Goal: Find specific page/section: Find specific page/section

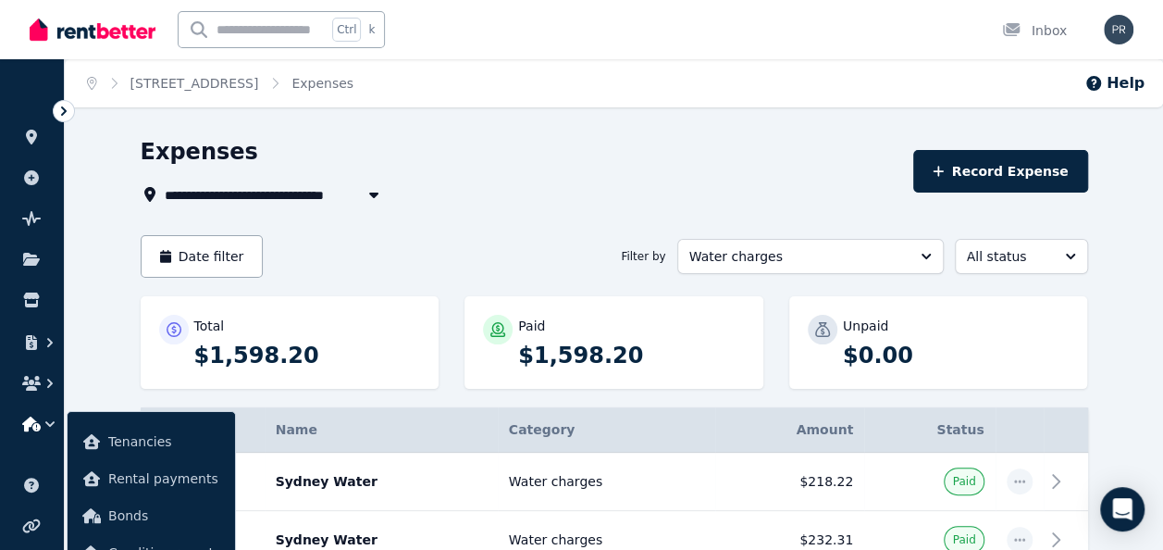
click at [218, 189] on span "[STREET_ADDRESS]" at bounding box center [242, 194] width 155 height 22
type input "**********"
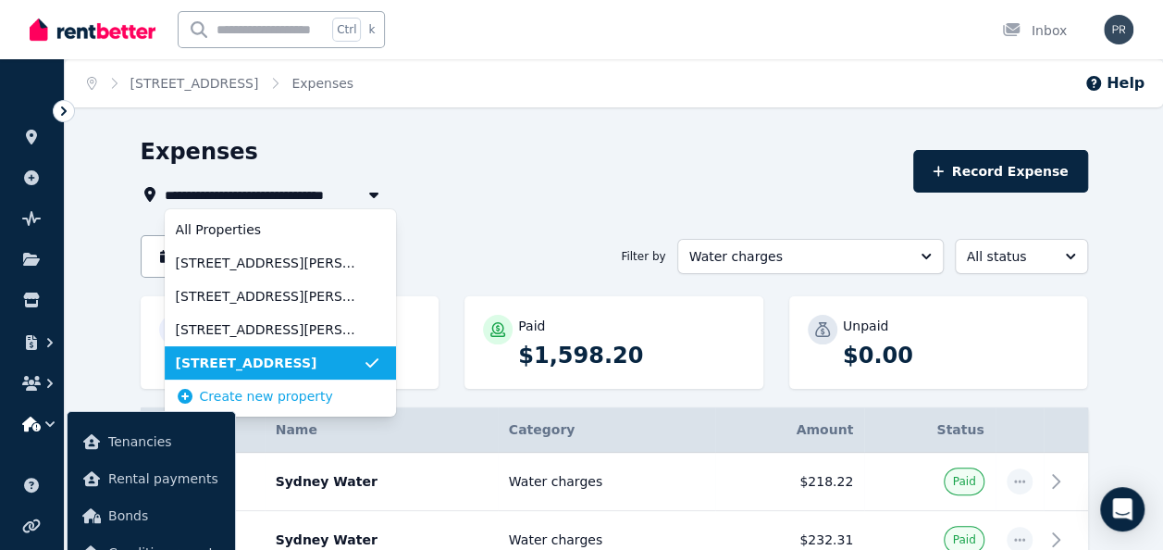
click at [295, 362] on span "[STREET_ADDRESS]" at bounding box center [269, 362] width 187 height 19
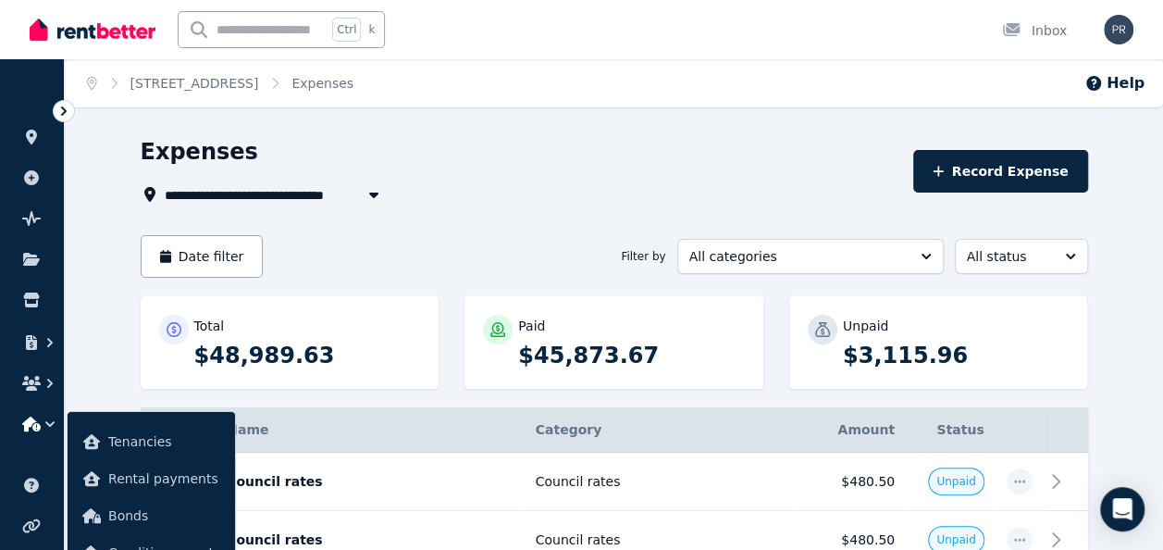
click at [237, 94] on ol "Home [STREET_ADDRESS] Expenses" at bounding box center [220, 83] width 311 height 48
click at [232, 89] on link "[STREET_ADDRESS]" at bounding box center [194, 83] width 129 height 15
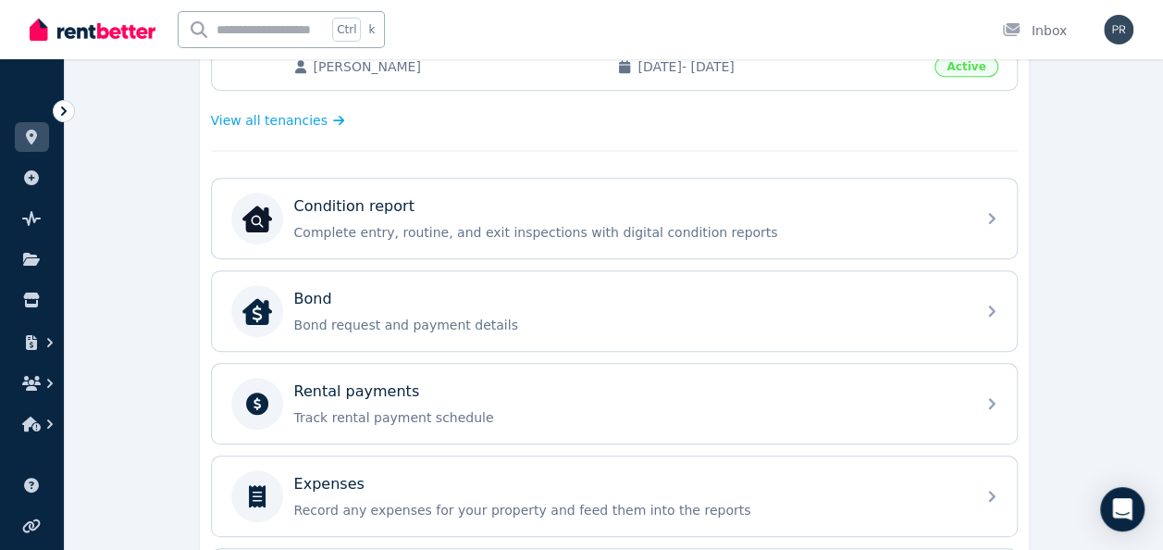
scroll to position [505, 0]
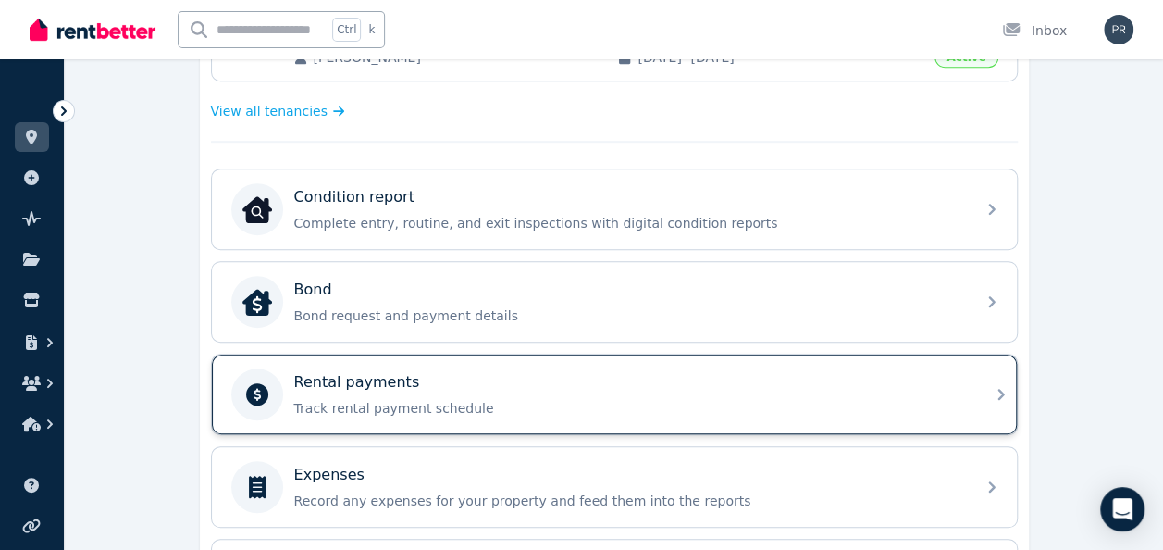
click at [368, 378] on p "Rental payments" at bounding box center [357, 382] width 126 height 22
